Goal: Information Seeking & Learning: Learn about a topic

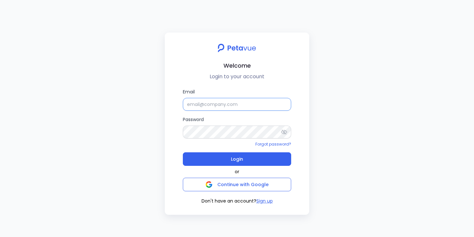
click at [263, 105] on input "Email" at bounding box center [237, 104] width 108 height 13
type input "[EMAIL_ADDRESS][DOMAIN_NAME]"
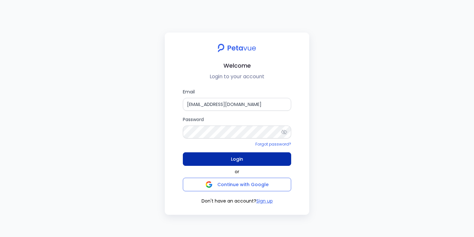
click at [241, 160] on span "Login" at bounding box center [237, 159] width 12 height 9
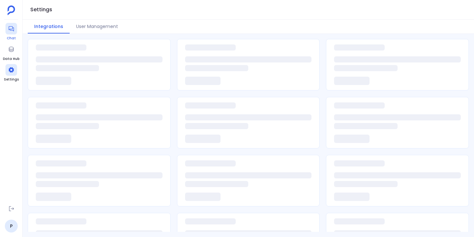
click at [9, 34] on div at bounding box center [11, 29] width 12 height 12
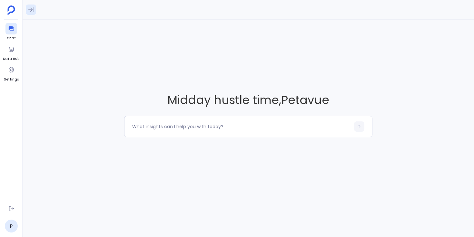
click at [33, 8] on icon at bounding box center [30, 9] width 5 height 5
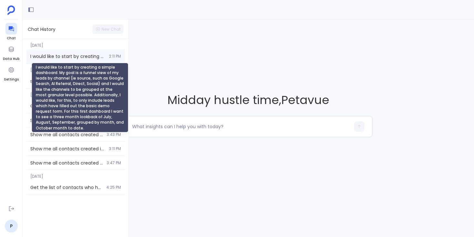
click at [62, 57] on span "I would like to start by creating a simple dashboard. My goal is a funnel view …" at bounding box center [67, 56] width 75 height 6
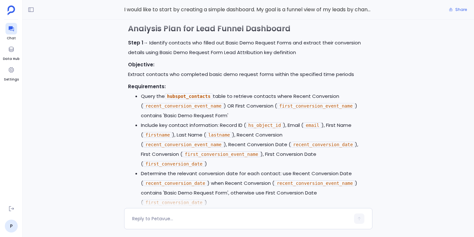
scroll to position [-1946, 0]
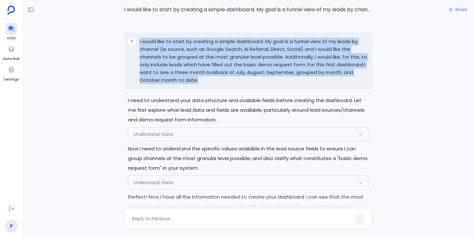
drag, startPoint x: 140, startPoint y: 41, endPoint x: 200, endPoint y: 79, distance: 70.8
click at [200, 79] on p "I would like to start by creating a simple dashboard. My goal is a funnel view …" at bounding box center [254, 61] width 229 height 46
copy p "I would like to start by creating a simple dashboard. My goal is a funnel view …"
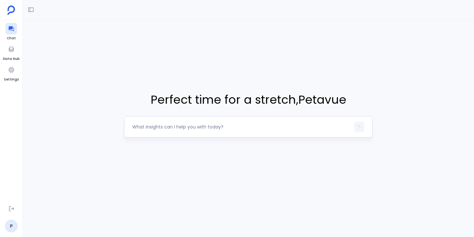
click at [150, 126] on textarea at bounding box center [241, 127] width 218 height 6
type textarea "I would like to start by creating a simple dashboard. My goal is a funnel view …"
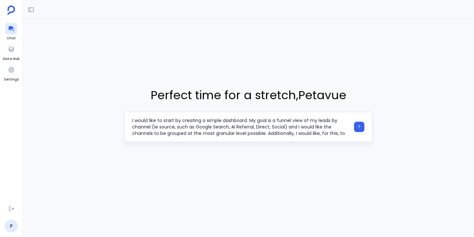
scroll to position [19, 0]
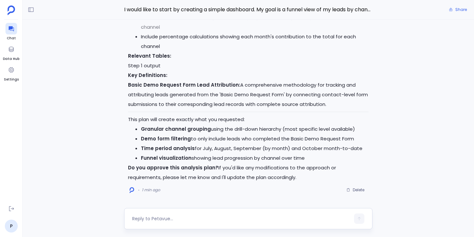
click at [160, 216] on textarea at bounding box center [241, 219] width 218 height 6
type textarea "approved"
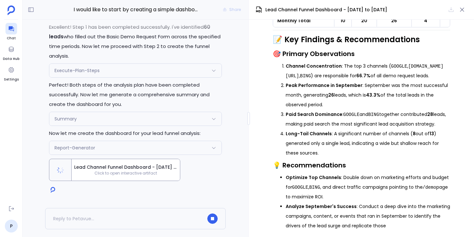
click at [212, 151] on div "Report-Generator" at bounding box center [135, 148] width 172 height 14
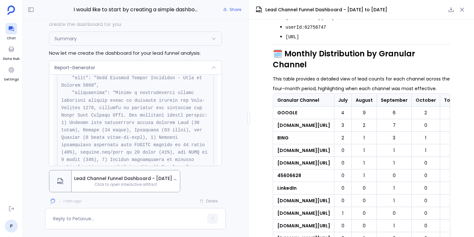
scroll to position [46, 0]
click at [185, 68] on div "Report-Generator" at bounding box center [135, 68] width 172 height 14
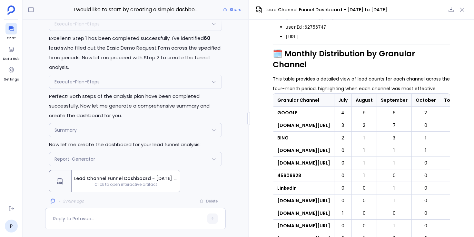
click at [151, 132] on div "Summary" at bounding box center [135, 131] width 172 height 14
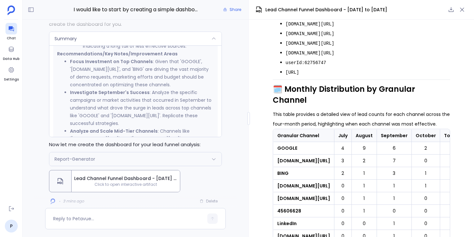
scroll to position [523, 0]
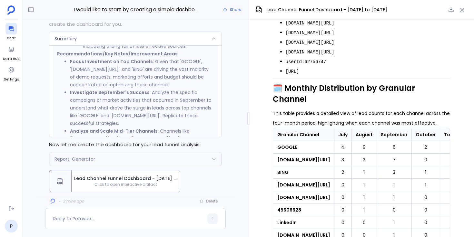
click at [209, 35] on div "Summary" at bounding box center [135, 39] width 172 height 14
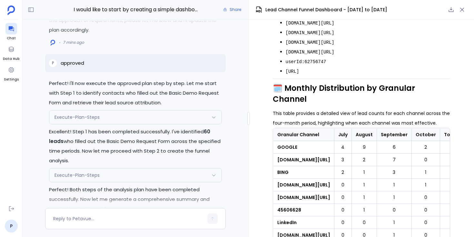
click at [178, 120] on div "Execute-Plan-Steps" at bounding box center [135, 118] width 172 height 14
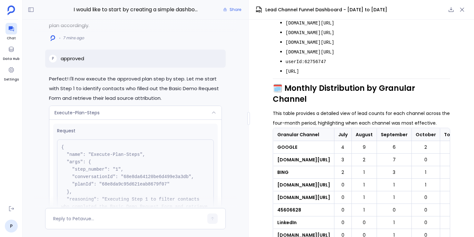
scroll to position [-196, 0]
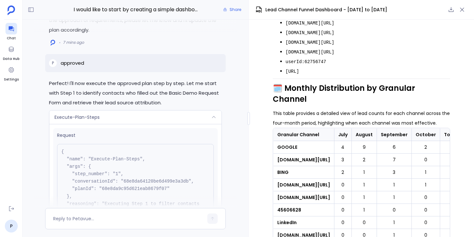
click at [142, 188] on pre "{ "name": "Execute-Plan-Steps", "args": { "step_number": "1", "conversationId":…" at bounding box center [135, 196] width 157 height 105
copy pre "68e8da9c95d621eab8679f07"
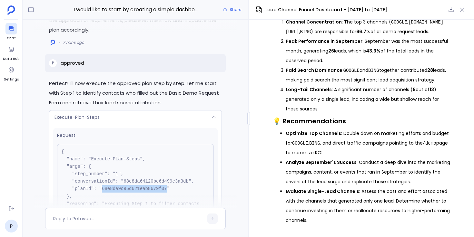
scroll to position [867, 0]
click at [209, 118] on div "Execute-Plan-Steps" at bounding box center [135, 118] width 172 height 14
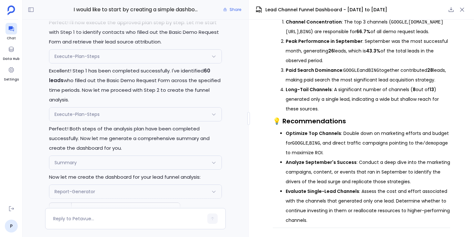
scroll to position [0, 0]
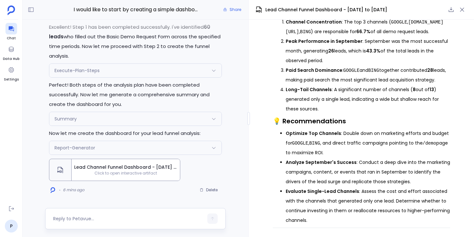
click at [125, 217] on textarea at bounding box center [128, 219] width 150 height 6
type textarea "can you create a report from the above analysis?"
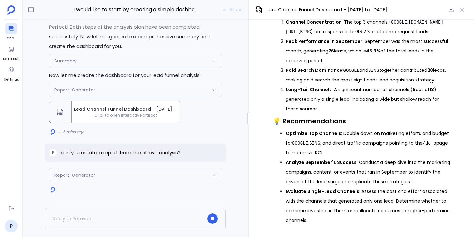
click at [201, 175] on div "Report-Generator" at bounding box center [135, 176] width 172 height 14
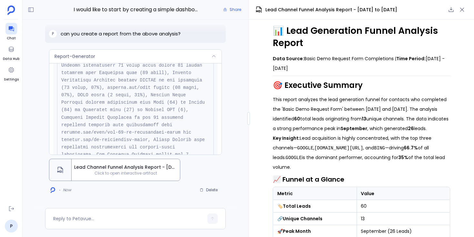
scroll to position [7, 0]
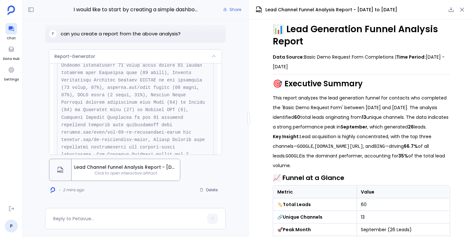
click at [204, 55] on div "Report-Generator" at bounding box center [135, 57] width 172 height 14
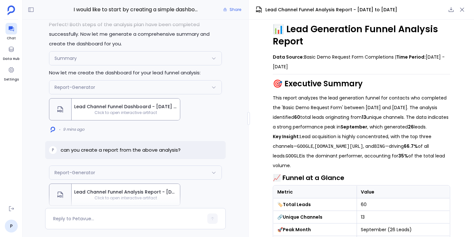
scroll to position [-32, 0]
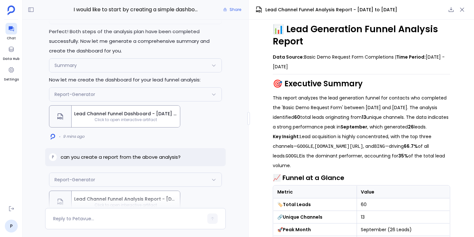
click at [184, 95] on div "Report-Generator" at bounding box center [135, 95] width 172 height 14
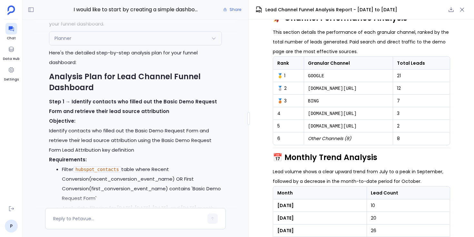
scroll to position [-1397, 0]
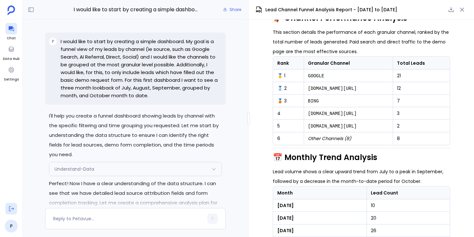
click at [11, 207] on icon at bounding box center [11, 209] width 6 height 6
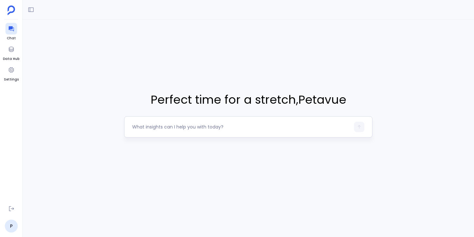
click at [168, 130] on textarea at bounding box center [241, 127] width 218 height 6
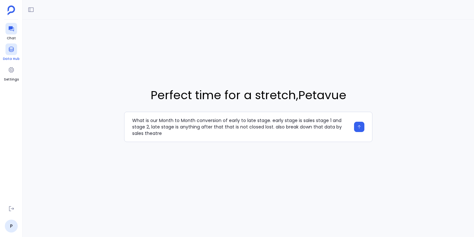
type textarea "What is our Month to Month conversion of early to late stage. early stage is sa…"
click at [13, 53] on div at bounding box center [11, 50] width 12 height 12
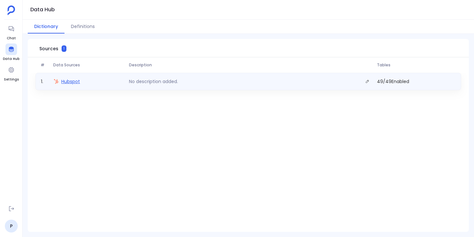
click at [67, 82] on span "Hubspot" at bounding box center [70, 81] width 19 height 6
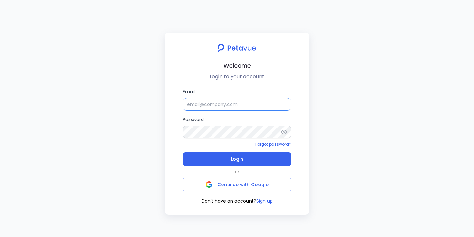
click at [196, 103] on input "Email" at bounding box center [237, 104] width 108 height 13
type input "[EMAIL_ADDRESS][DOMAIN_NAME]"
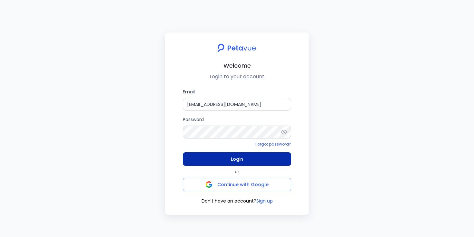
click at [235, 159] on span "Login" at bounding box center [237, 159] width 12 height 9
